Goal: Navigation & Orientation: Find specific page/section

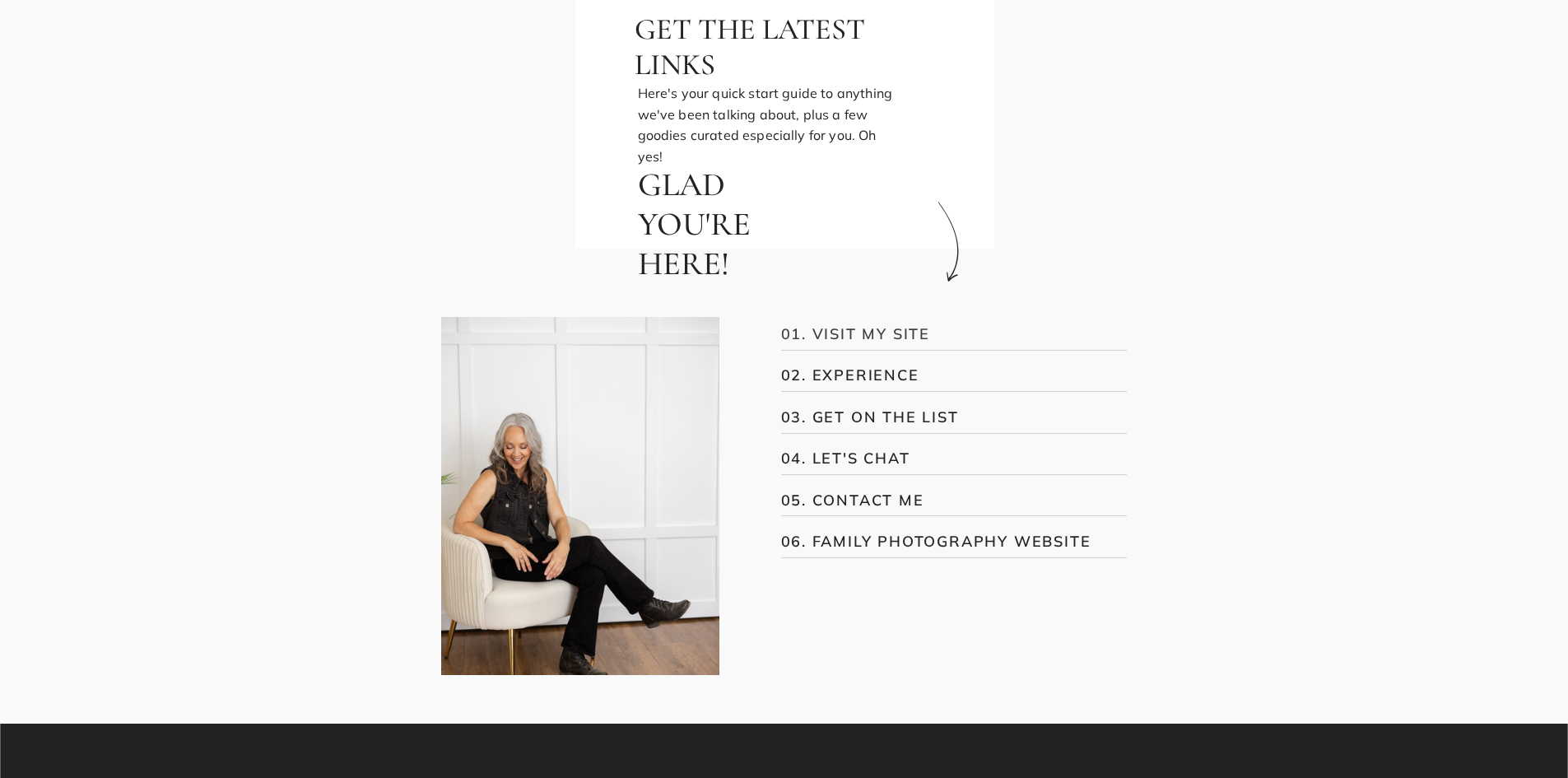
scroll to position [329, 0]
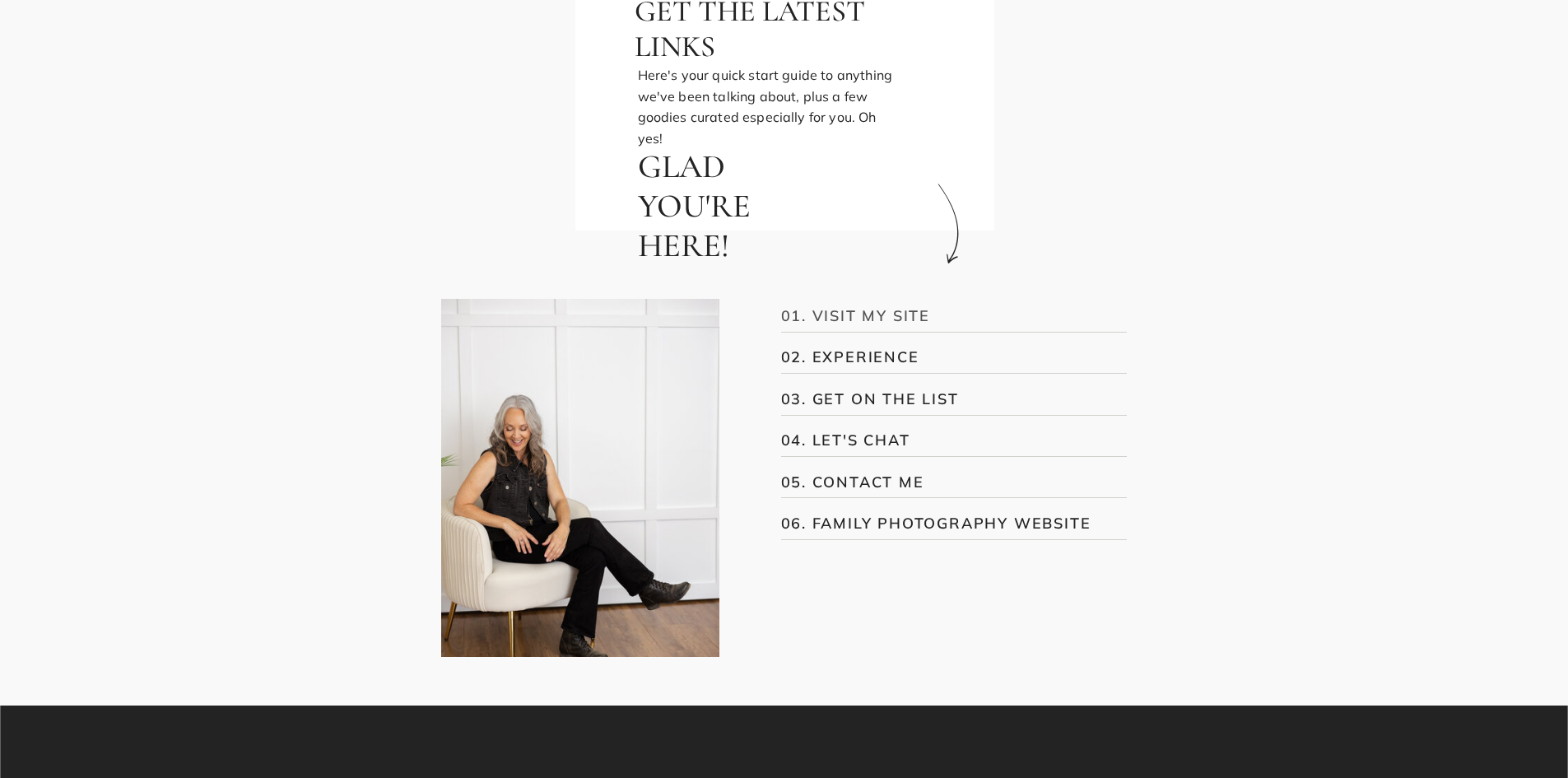
click at [873, 315] on h3 "01. VISIT MY SITE" at bounding box center [943, 315] width 323 height 22
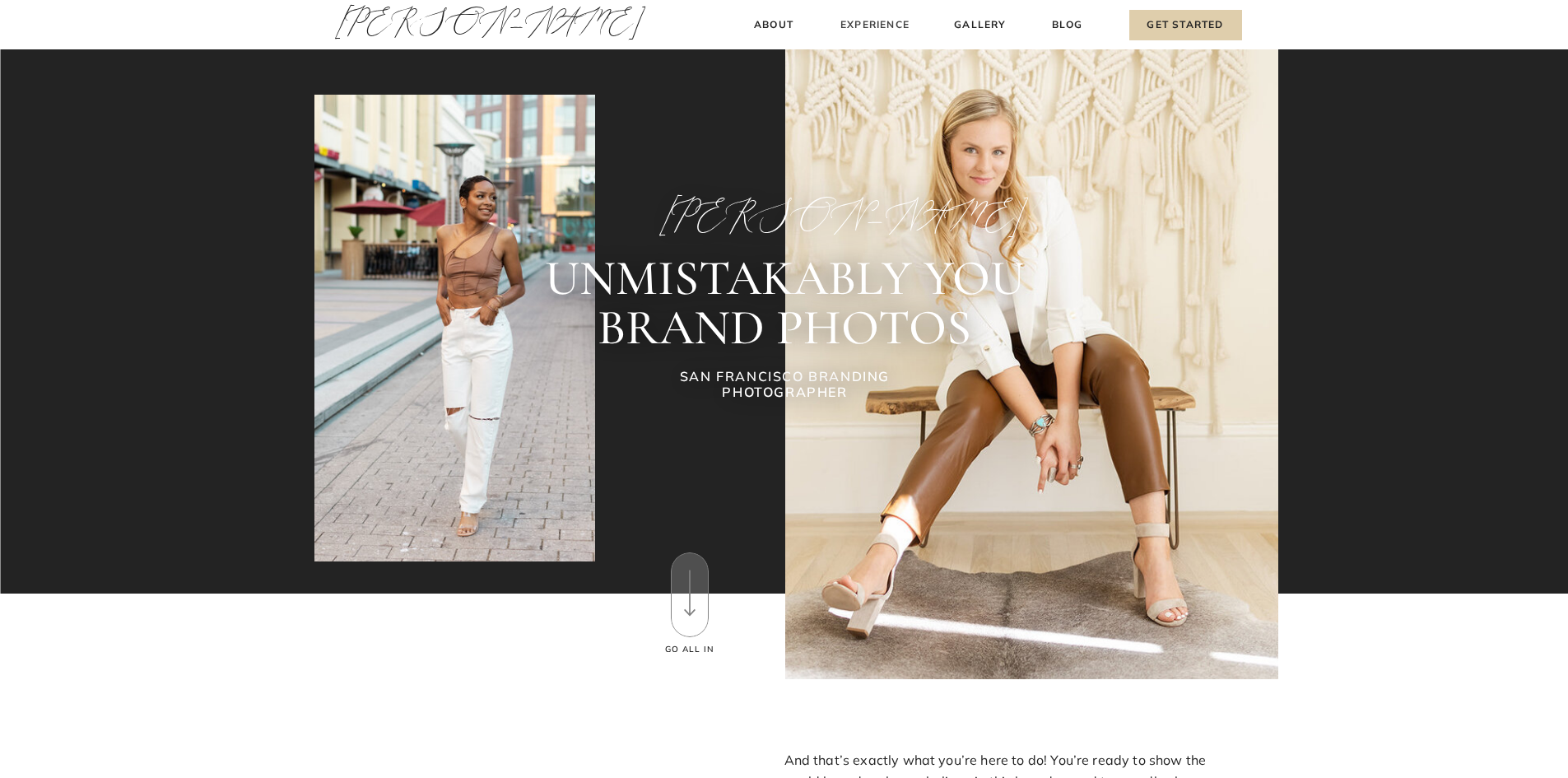
click at [888, 17] on h3 "Experience" at bounding box center [875, 25] width 73 height 17
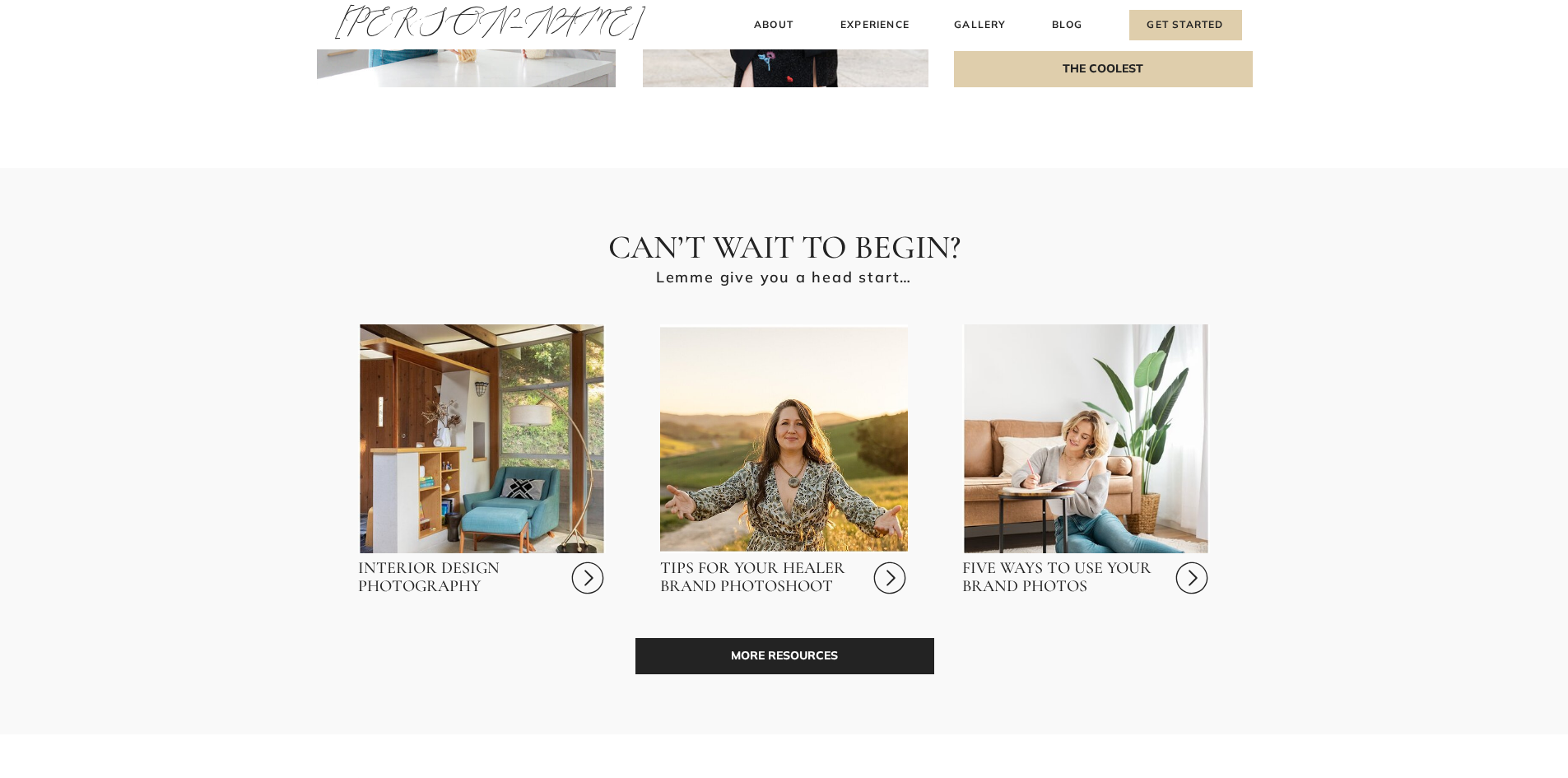
scroll to position [4880, 0]
